Goal: Task Accomplishment & Management: Manage account settings

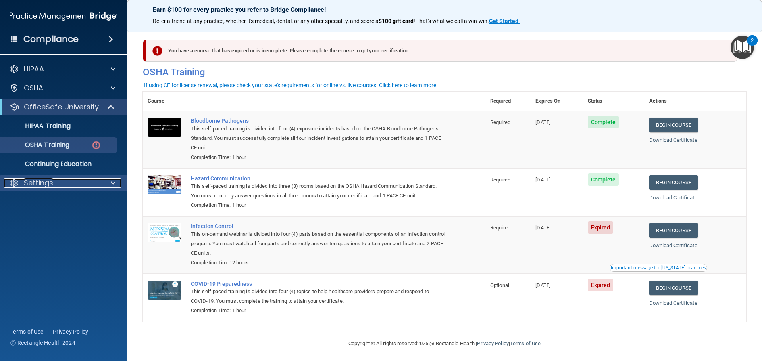
click at [43, 185] on p "Settings" at bounding box center [38, 184] width 29 height 10
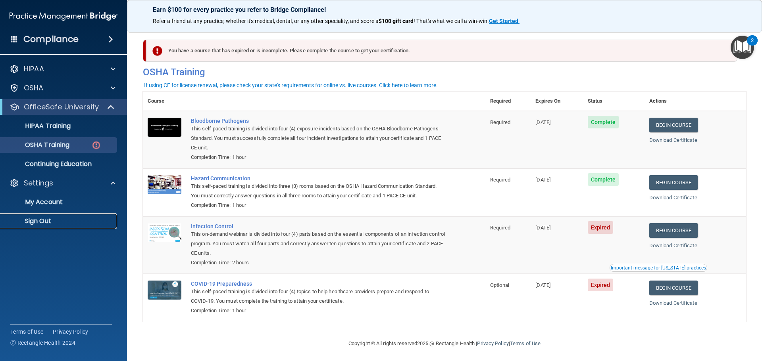
click at [43, 219] on p "Sign Out" at bounding box center [59, 221] width 108 height 8
